Goal: Task Accomplishment & Management: Manage account settings

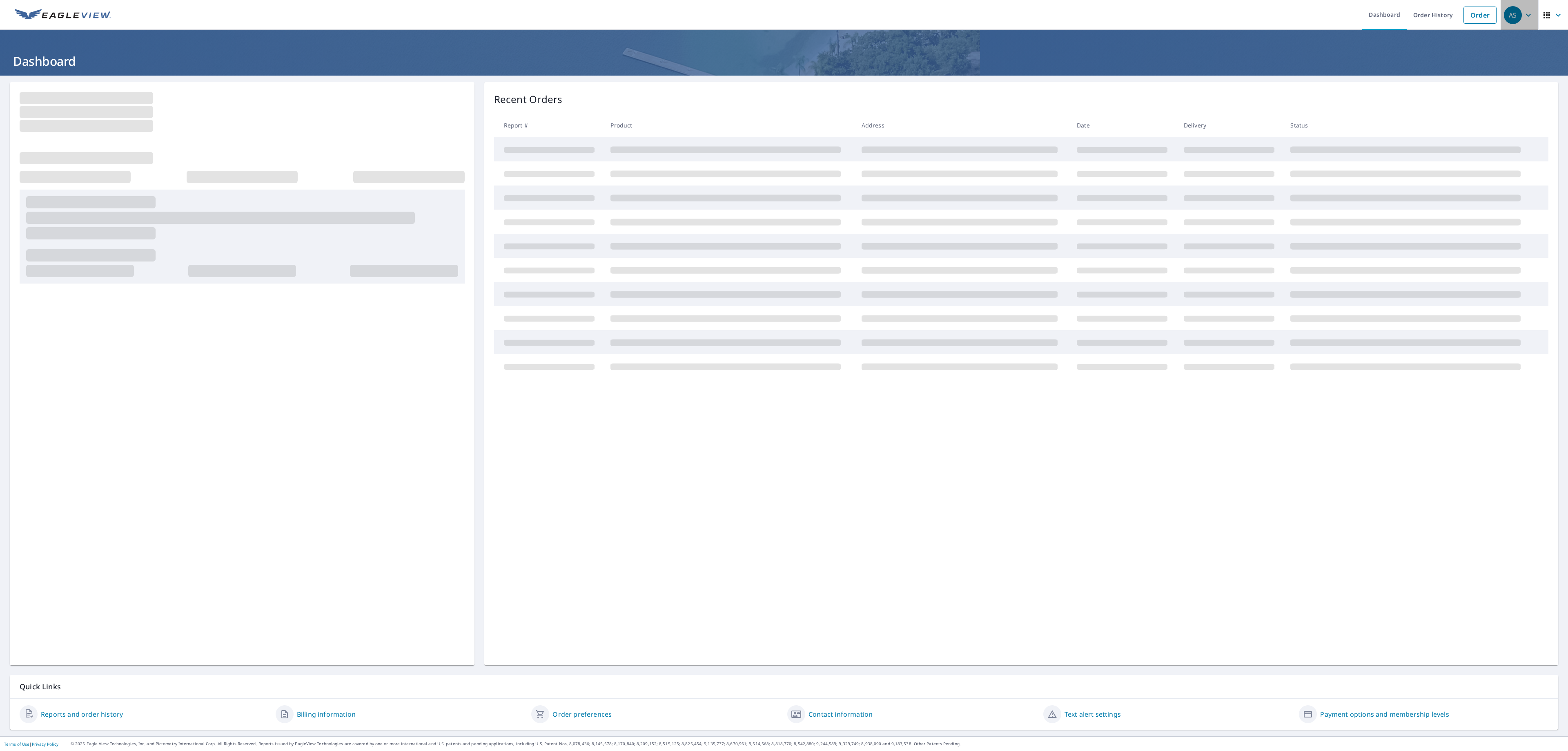
click at [1504, 12] on div "AS" at bounding box center [1513, 15] width 18 height 18
click at [1462, 158] on span "Log Out" at bounding box center [1483, 160] width 65 height 10
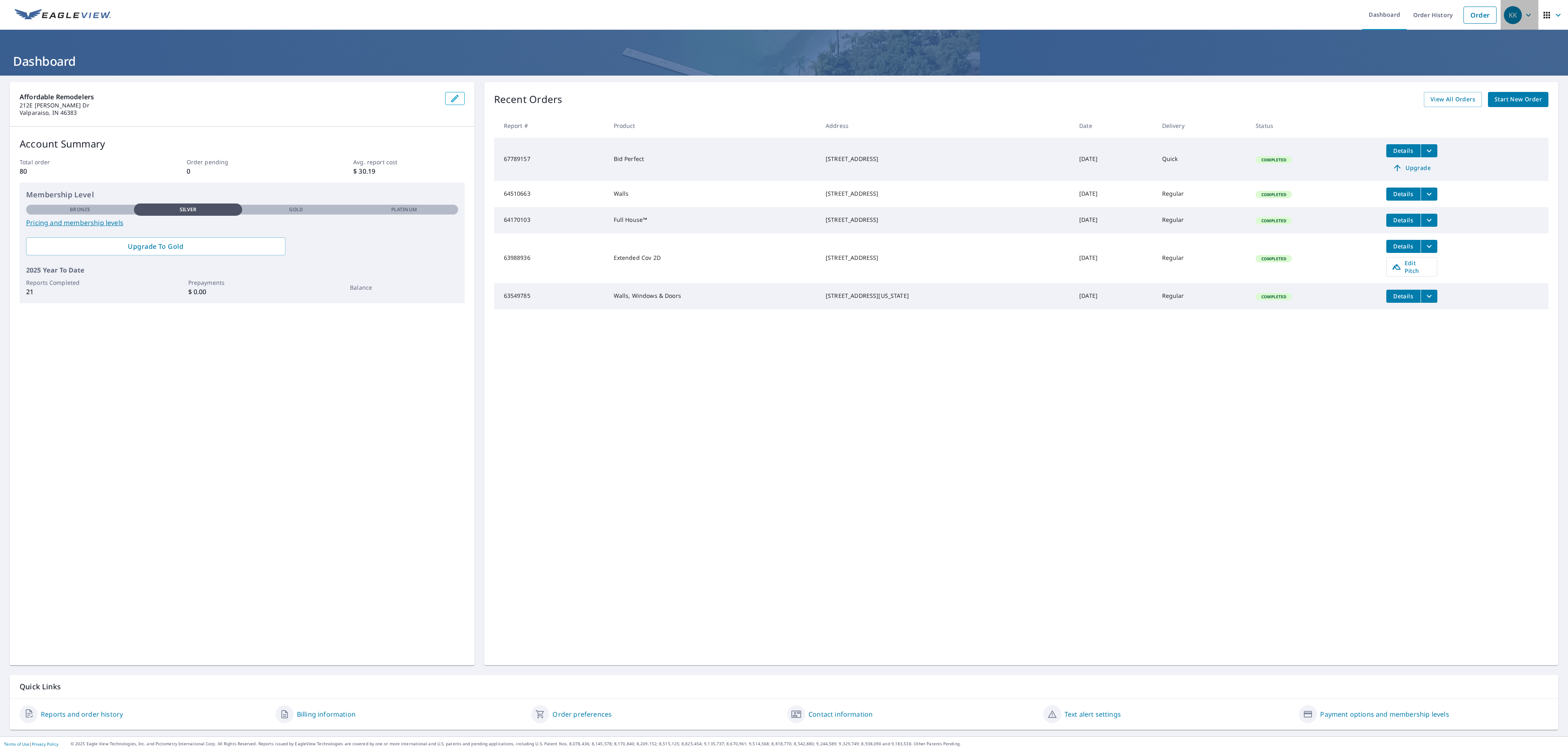
click at [1524, 13] on icon "button" at bounding box center [1528, 15] width 10 height 10
click at [1466, 133] on span "Log Out" at bounding box center [1483, 137] width 65 height 10
